Goal: Communication & Community: Answer question/provide support

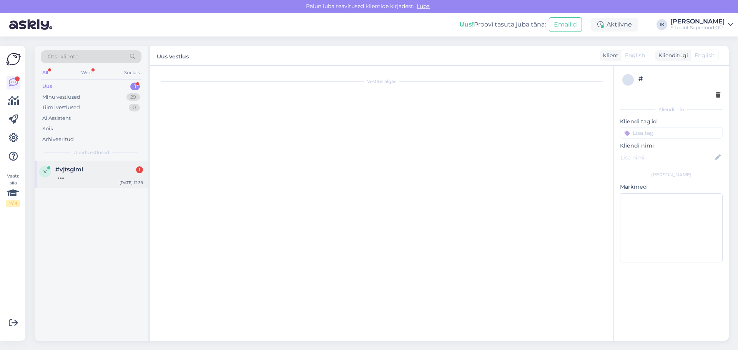
scroll to position [96, 0]
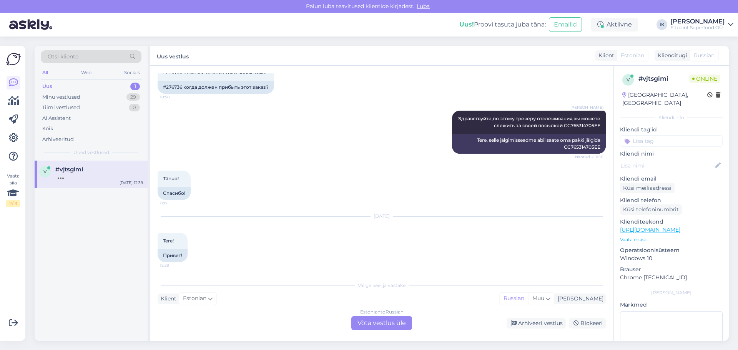
click at [381, 321] on div "Estonian to Russian Võta vestlus üle" at bounding box center [381, 323] width 61 height 14
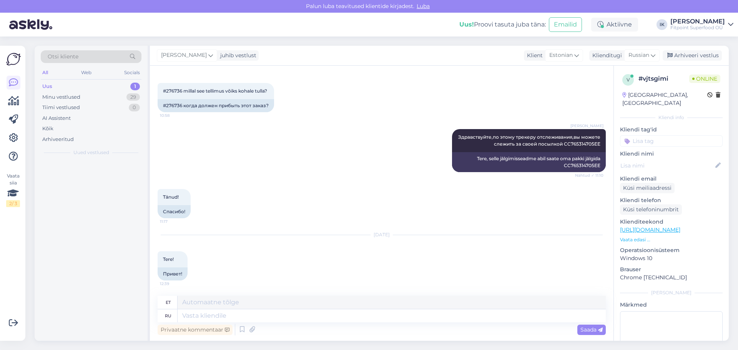
scroll to position [77, 0]
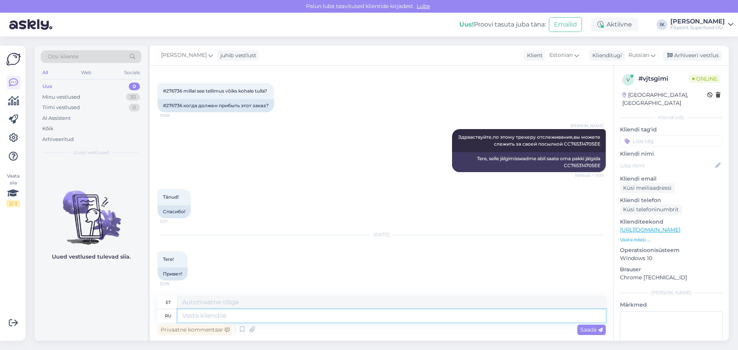
click at [315, 320] on textarea at bounding box center [392, 316] width 428 height 13
type textarea "P"
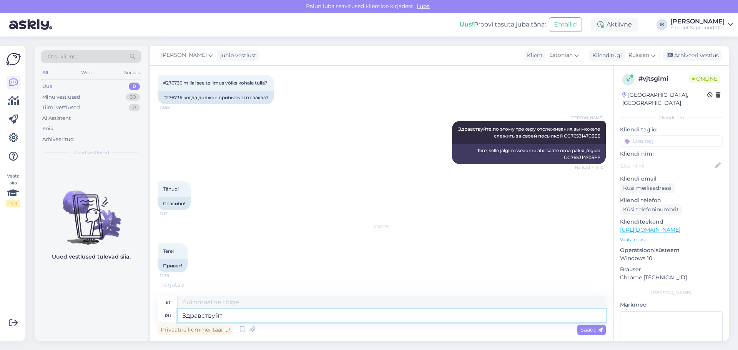
type textarea "Здравствуйте"
type textarea "Tere"
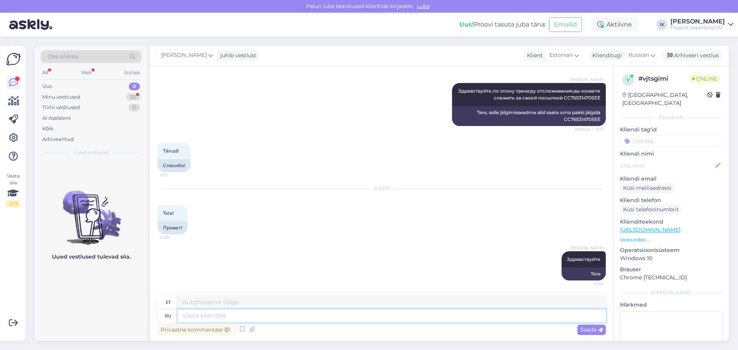
scroll to position [170, 0]
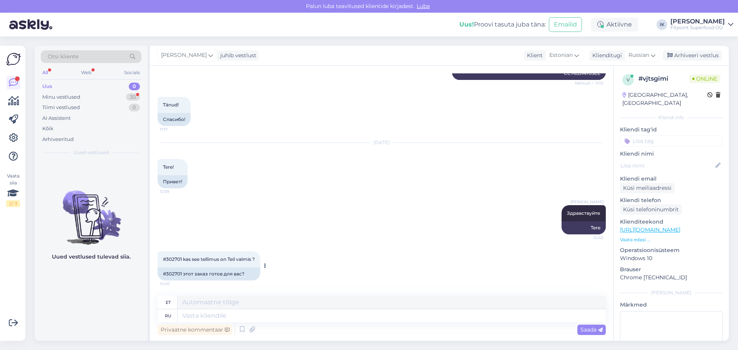
click at [169, 274] on div "#302701 этот заказ готов для вас?" at bounding box center [209, 274] width 103 height 13
copy div "302701"
click at [221, 317] on textarea at bounding box center [392, 316] width 428 height 13
type textarea "Как"
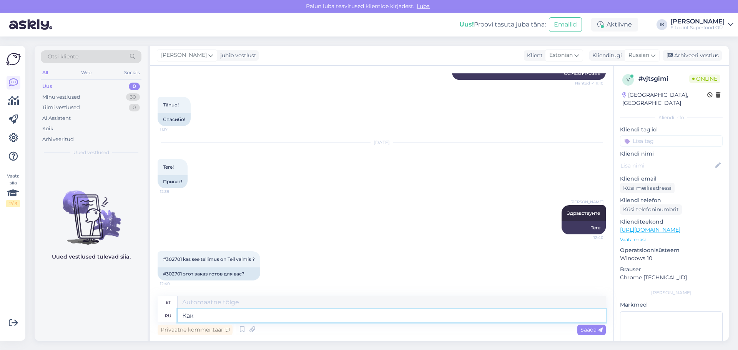
type textarea "Kuidas"
type textarea "[PERSON_NAME]"
type textarea "Вы с"
type textarea "Sina"
type textarea "Вы сделали"
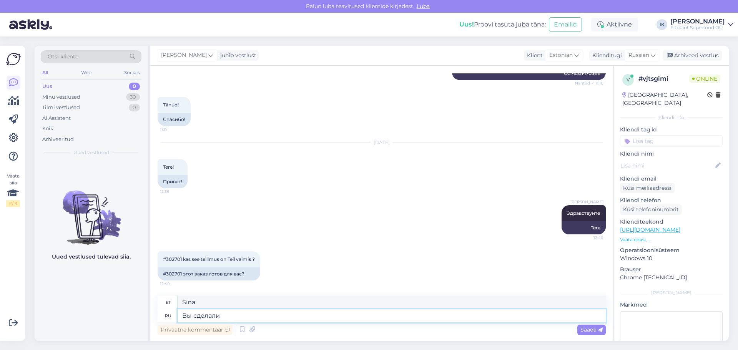
type textarea "Sa tegid seda"
type textarea "Вы сделали заказ с"
type textarea "Olete tellimuse esitanud"
type textarea "Вы сделали заказ [DATE],когда о"
type textarea "Te esitasite täna tellimuse, kui"
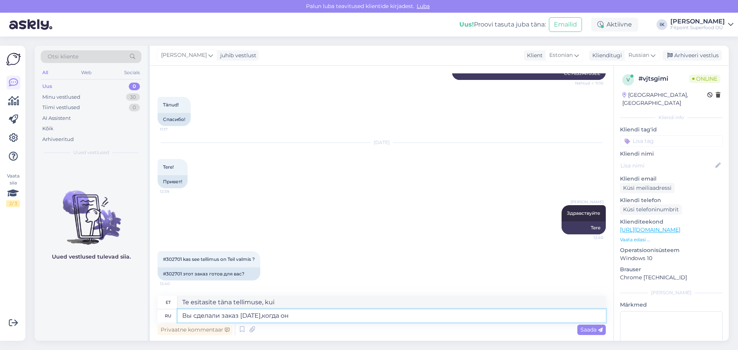
type textarea "Вы сделали заказ [DATE],когда он п"
type textarea "Te esitasite täna tellimuse, kui see"
type textarea "Вы сделали заказ [DATE],когда он п"
type textarea "Te esitasite täna tellimuse, kui see saabus"
type textarea "Вы сделали заказ [DATE],когда он прибудет н"
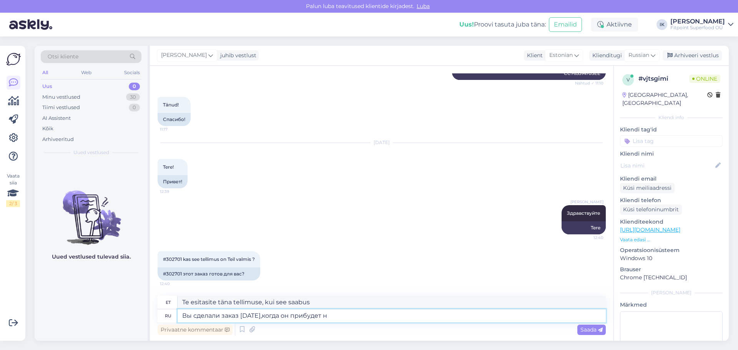
type textarea "[DEMOGRAPHIC_DATA] täna tellimuse, millal see kohale jõuab?"
type textarea "Вы сделали заказ [DATE],когда он прибудет в магазин,вам пр"
type textarea "[DEMOGRAPHIC_DATA] täna tellimuse ja kui see poodi jõuab, siis"
type textarea "Вы сделали заказ [DATE],когда он прибудет в магазин,вам придет оп"
type textarea "Te esitasite täna tellimuse ja kui see poodi jõuab, saate selle kätte"
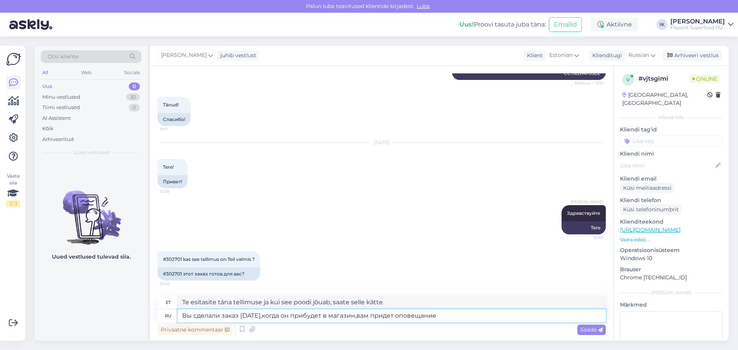
type textarea "Вы сделали заказ [DATE],когда он прибудет в магазин,вам придет оповещание"
type textarea "Esitasid täna tellimuse, kui see poodi saabub, [PERSON_NAME]"
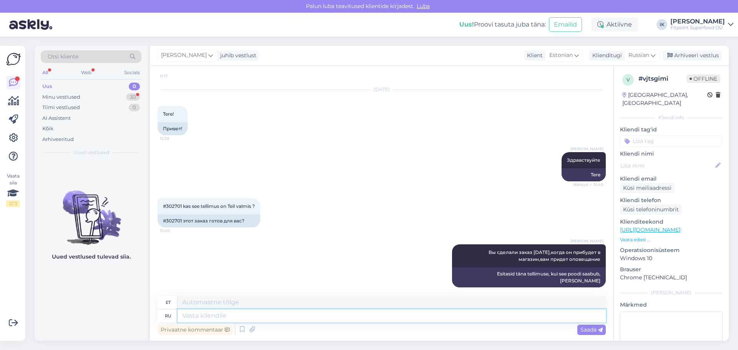
scroll to position [269, 0]
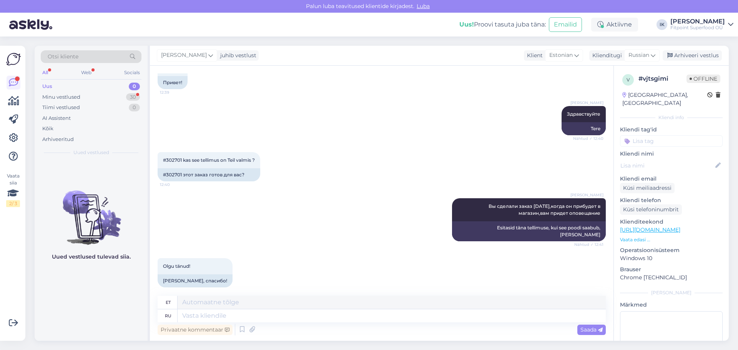
click at [299, 203] on div "[PERSON_NAME] Вы сделали заказ [DATE],когда он прибудет в магазин,вам придет оп…" at bounding box center [382, 220] width 448 height 60
click at [92, 95] on div "Minu vestlused 30" at bounding box center [91, 97] width 101 height 11
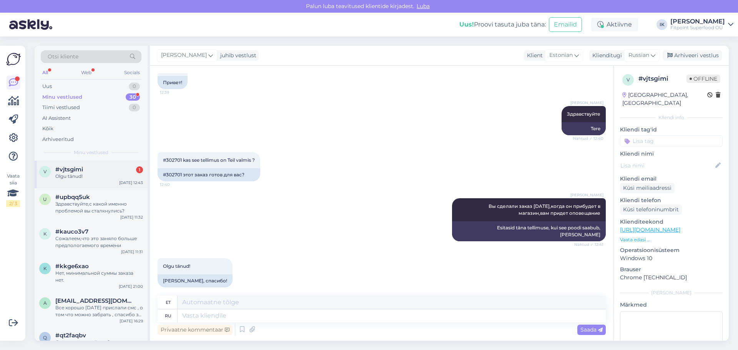
click at [98, 179] on div "Olgu tänud!" at bounding box center [99, 176] width 88 height 7
click at [105, 303] on span "[EMAIL_ADDRESS][DOMAIN_NAME]" at bounding box center [95, 301] width 80 height 7
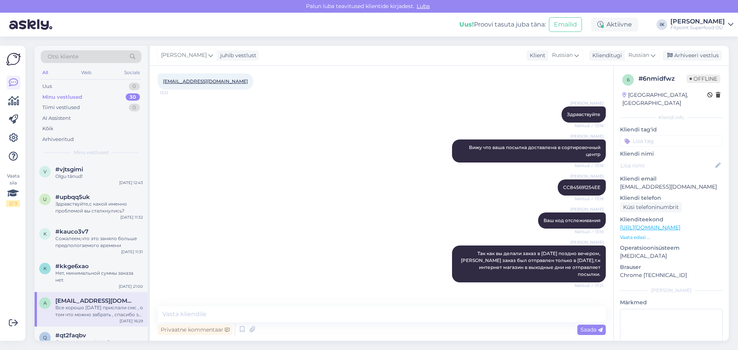
scroll to position [112, 0]
